Goal: Information Seeking & Learning: Check status

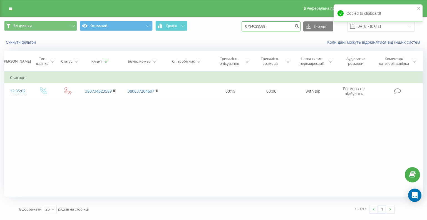
click at [280, 29] on input "0734623589" at bounding box center [270, 26] width 59 height 10
type input "0"
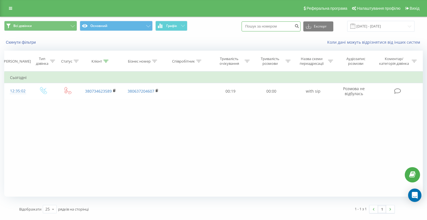
paste input "0503253725"
type input "0503253725"
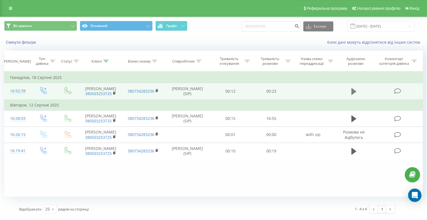
click at [353, 92] on icon at bounding box center [353, 91] width 5 height 7
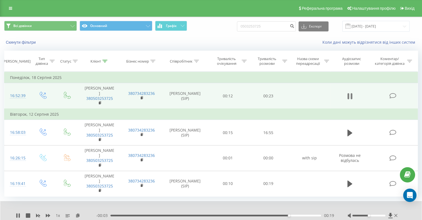
click at [353, 92] on button at bounding box center [350, 96] width 8 height 8
